Goal: Book appointment/travel/reservation

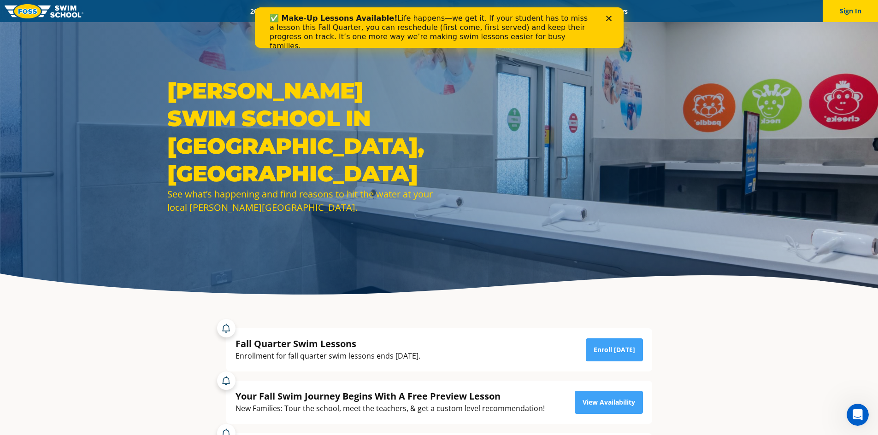
click at [602, 17] on div "✅ Make-Up Lessons Available! Life happens—we get it. If your student has to mis…" at bounding box center [438, 32] width 339 height 42
click at [607, 17] on polygon "Close" at bounding box center [608, 19] width 6 height 6
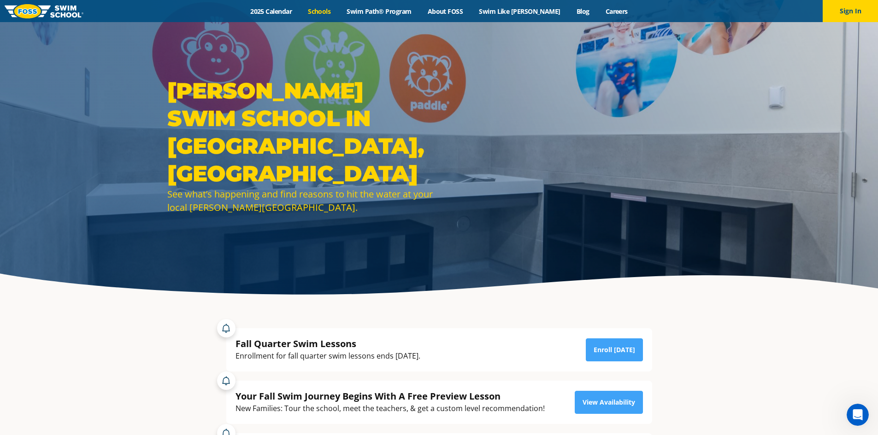
click at [339, 14] on link "Schools" at bounding box center [319, 11] width 39 height 9
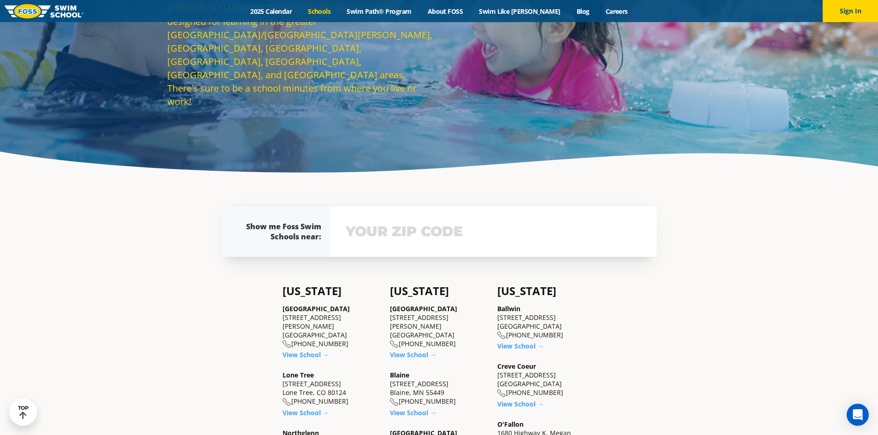
scroll to position [138, 0]
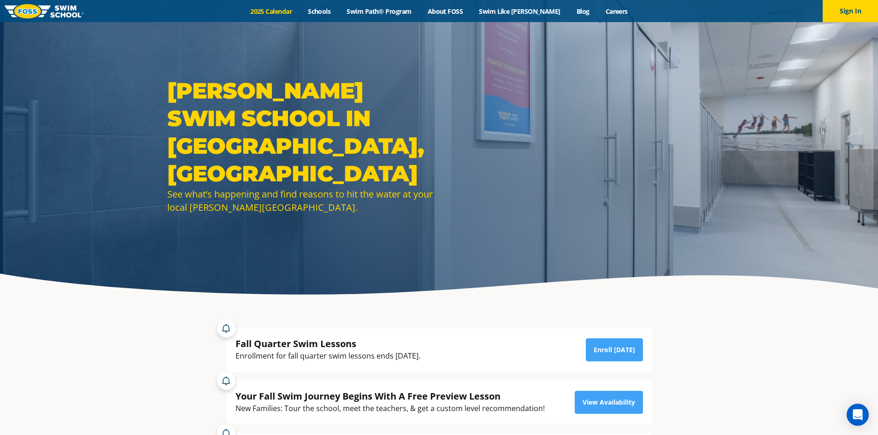
click at [282, 12] on link "2025 Calendar" at bounding box center [271, 11] width 58 height 9
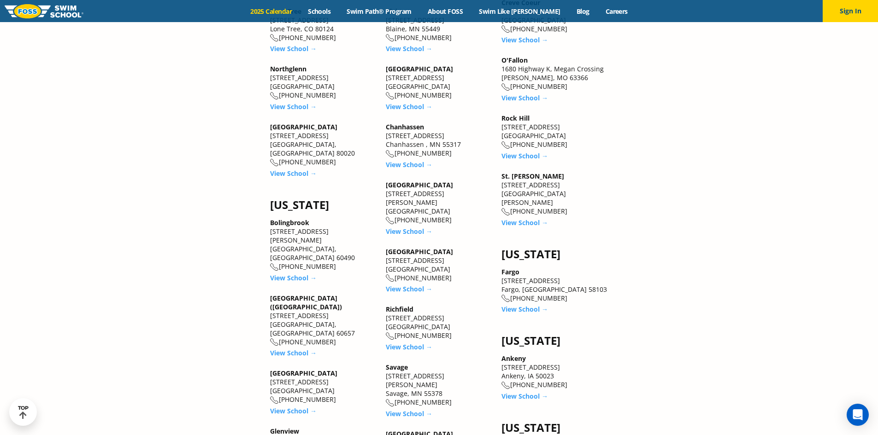
scroll to position [1013, 0]
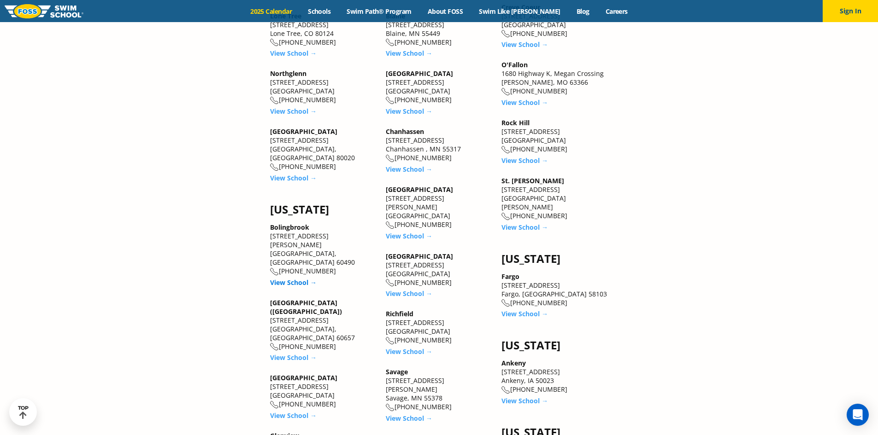
click at [297, 278] on link "View School →" at bounding box center [293, 282] width 47 height 9
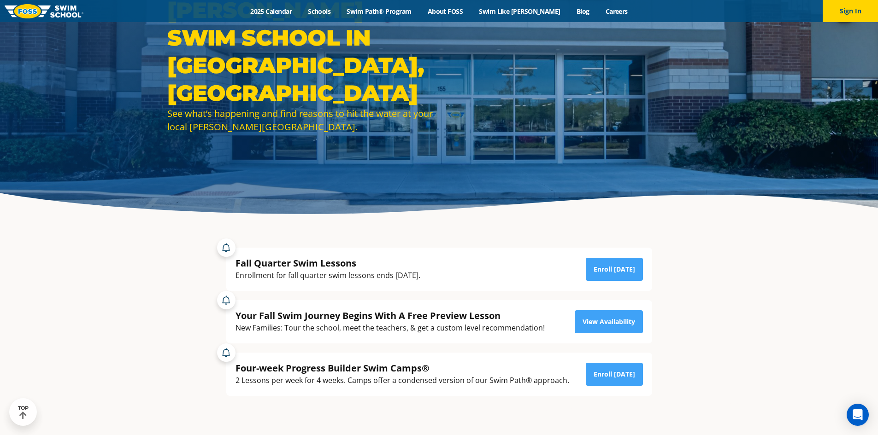
scroll to position [92, 0]
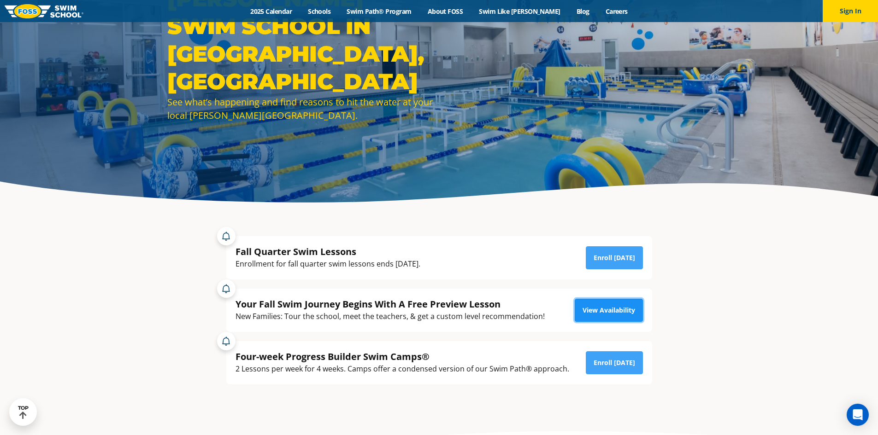
click at [606, 306] on link "View Availability" at bounding box center [608, 310] width 68 height 23
